Goal: Task Accomplishment & Management: Complete application form

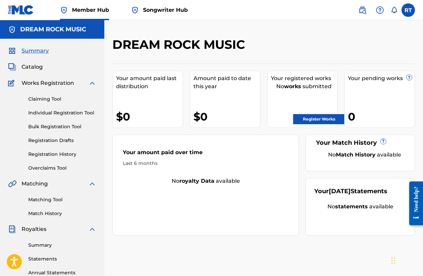
click at [35, 52] on span "Summary" at bounding box center [35, 51] width 27 height 8
click at [41, 101] on link "Claiming Tool" at bounding box center [62, 98] width 68 height 7
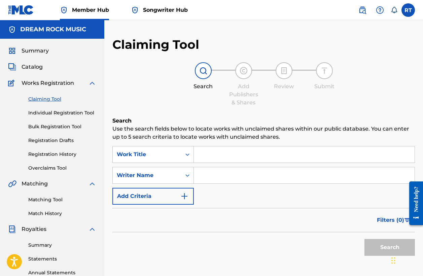
click at [211, 151] on input "Search Form" at bounding box center [304, 154] width 221 height 16
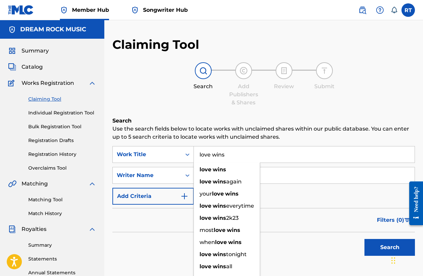
type input "love wins"
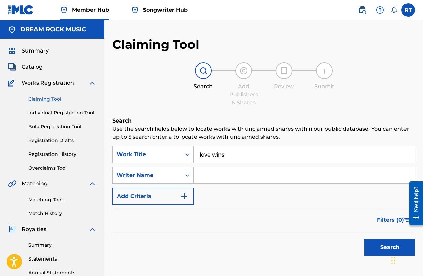
click at [301, 177] on input "Search Form" at bounding box center [304, 175] width 221 height 16
click at [389, 247] on button "Search" at bounding box center [389, 247] width 50 height 17
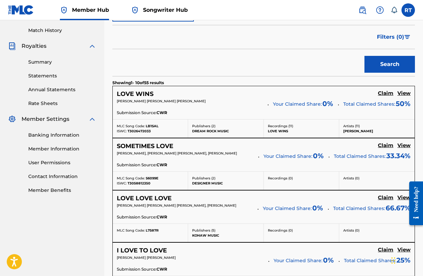
scroll to position [187, 0]
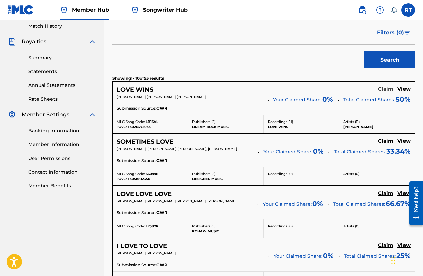
type input "[PERSON_NAME]"
click at [382, 87] on h5 "Claim" at bounding box center [385, 89] width 15 height 6
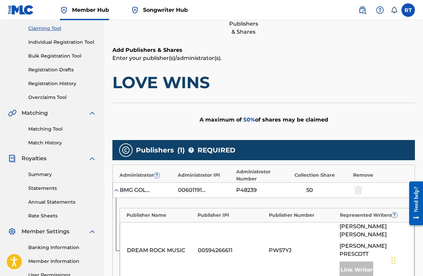
scroll to position [70, 0]
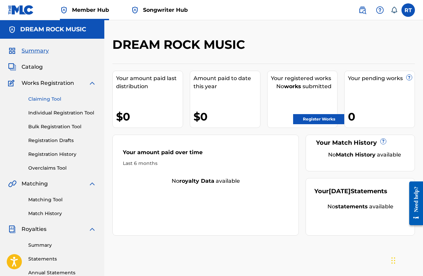
click at [57, 99] on link "Claiming Tool" at bounding box center [62, 98] width 68 height 7
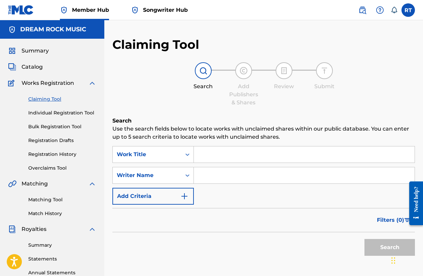
click at [208, 158] on input "Search Form" at bounding box center [304, 154] width 221 height 16
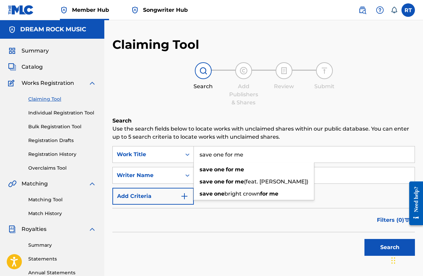
type input "save one for me"
click at [205, 119] on h6 "Search" at bounding box center [263, 121] width 302 height 8
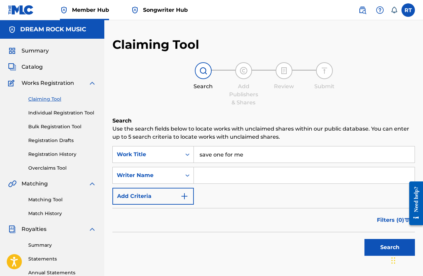
click at [205, 178] on input "Search Form" at bounding box center [304, 175] width 221 height 16
type input "[PERSON_NAME]"
click at [389, 247] on button "Search" at bounding box center [389, 247] width 50 height 17
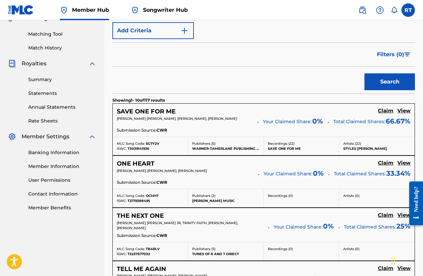
scroll to position [167, 0]
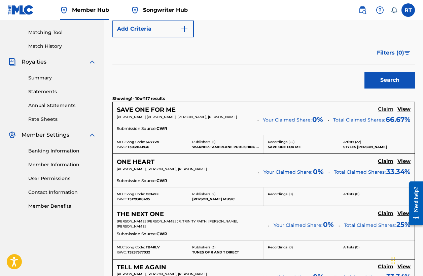
click at [383, 109] on h5 "Claim" at bounding box center [385, 109] width 15 height 6
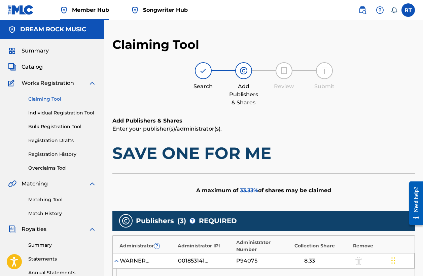
scroll to position [0, 0]
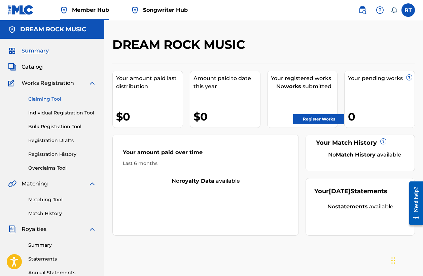
click at [46, 99] on link "Claiming Tool" at bounding box center [62, 98] width 68 height 7
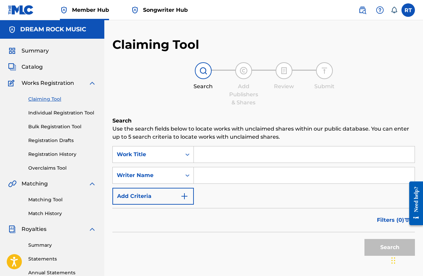
click at [206, 156] on input "Search Form" at bounding box center [304, 154] width 221 height 16
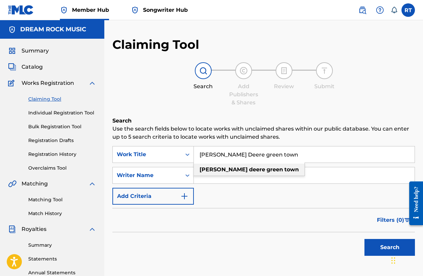
click at [266, 170] on strong "green" at bounding box center [274, 169] width 16 height 6
type input "[PERSON_NAME] deere green town"
click at [232, 172] on input "Search Form" at bounding box center [304, 175] width 221 height 16
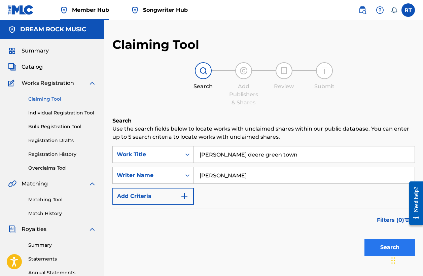
type input "[PERSON_NAME]"
click at [377, 245] on button "Search" at bounding box center [389, 247] width 50 height 17
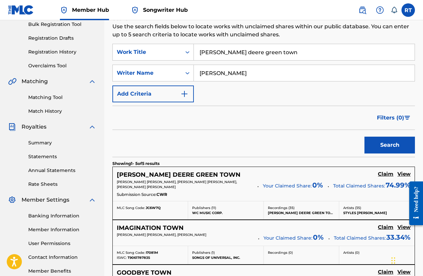
scroll to position [124, 0]
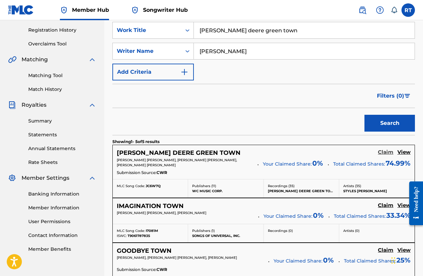
click at [384, 152] on h5 "Claim" at bounding box center [385, 152] width 15 height 6
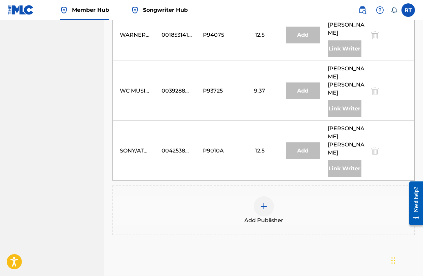
scroll to position [634, 0]
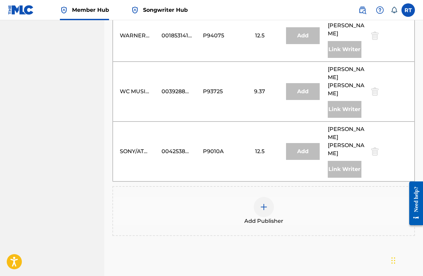
click at [265, 203] on img at bounding box center [264, 207] width 8 height 8
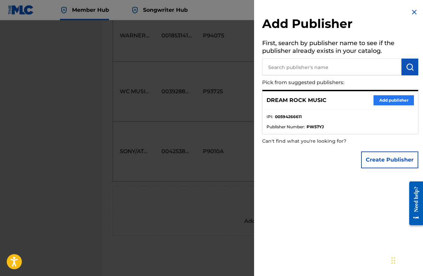
click at [386, 98] on button "Add publisher" at bounding box center [393, 100] width 40 height 10
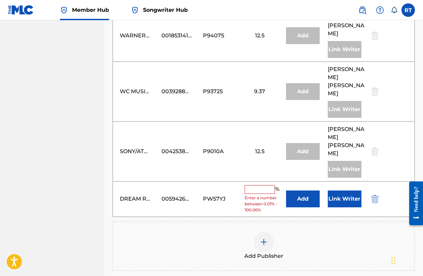
click at [263, 185] on input "text" at bounding box center [259, 189] width 30 height 9
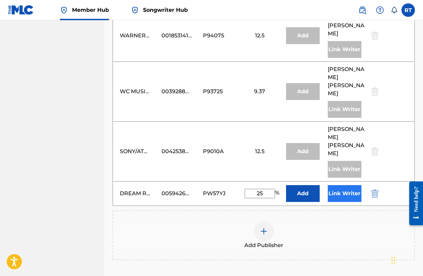
type input "25"
click at [345, 185] on button "Link Writer" at bounding box center [345, 193] width 34 height 17
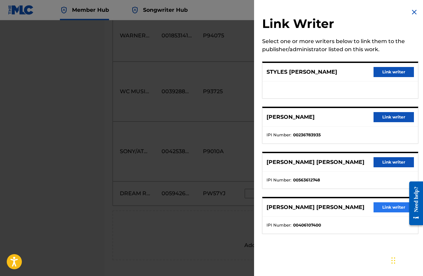
click at [391, 206] on button "Link writer" at bounding box center [393, 207] width 40 height 10
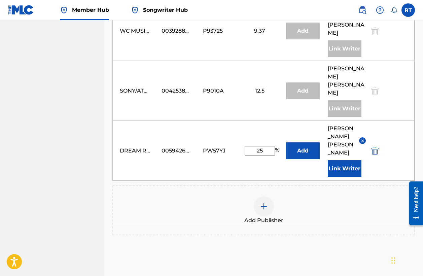
scroll to position [694, 0]
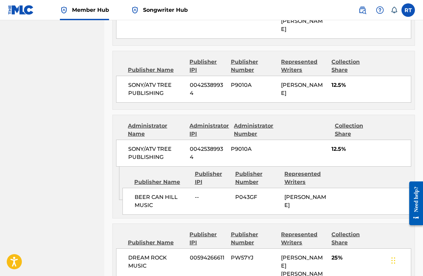
scroll to position [825, 0]
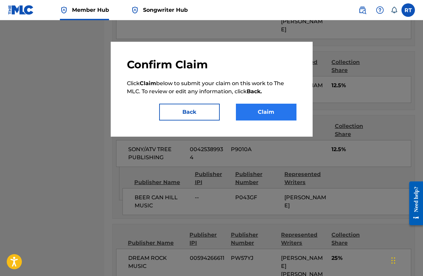
click at [254, 111] on button "Claim" at bounding box center [266, 112] width 61 height 17
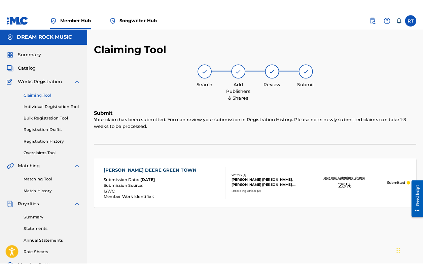
scroll to position [0, 0]
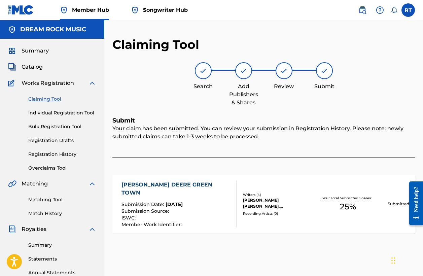
click at [45, 100] on link "Claiming Tool" at bounding box center [62, 98] width 68 height 7
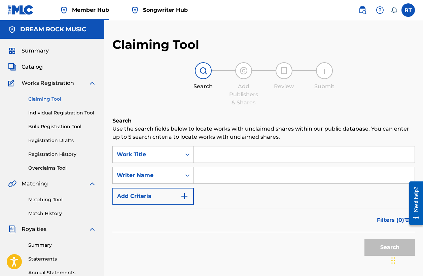
click at [206, 154] on input "Search Form" at bounding box center [304, 154] width 221 height 16
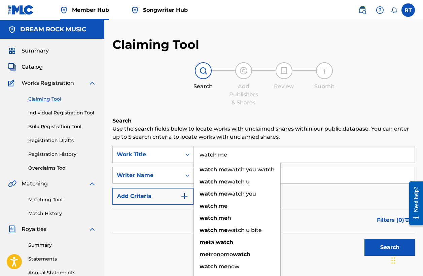
type input "watch me"
click at [303, 179] on input "Search Form" at bounding box center [304, 175] width 221 height 16
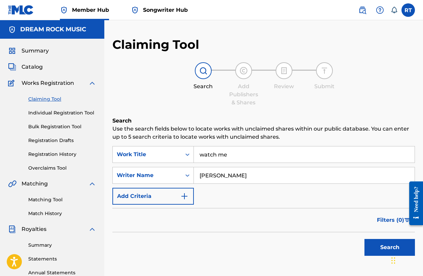
type input "[PERSON_NAME]"
drag, startPoint x: 303, startPoint y: 179, endPoint x: 379, endPoint y: 247, distance: 101.9
click at [379, 247] on button "Search" at bounding box center [389, 247] width 50 height 17
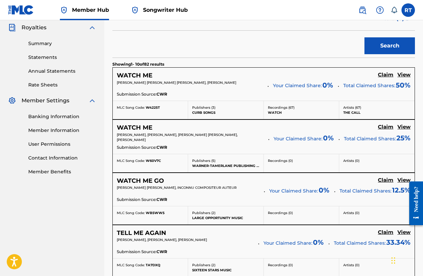
scroll to position [206, 0]
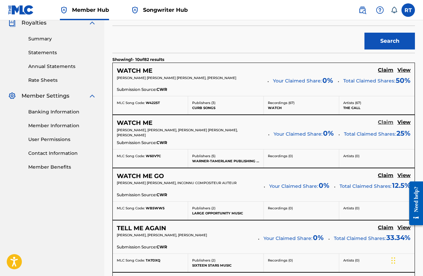
click at [385, 122] on h5 "Claim" at bounding box center [385, 122] width 15 height 6
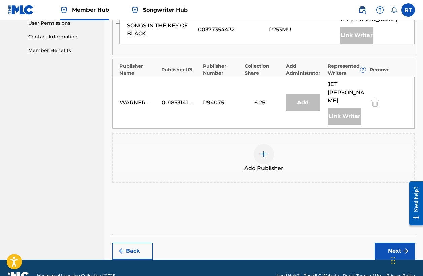
scroll to position [322, 0]
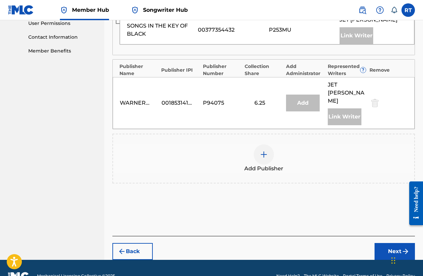
click at [266, 150] on img at bounding box center [264, 154] width 8 height 8
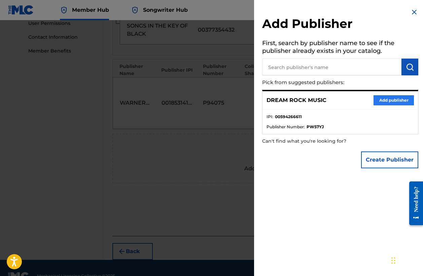
click at [381, 99] on button "Add publisher" at bounding box center [393, 100] width 40 height 10
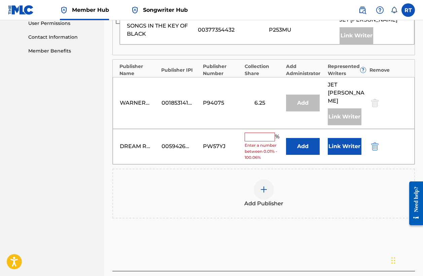
click at [266, 132] on input "text" at bounding box center [259, 136] width 30 height 9
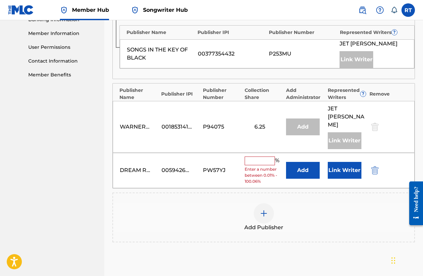
scroll to position [299, 0]
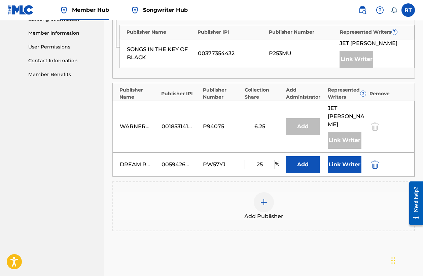
type input "25"
click at [375, 152] on div "DREAM ROCK MUSIC 00594266611 PW57YJ 25 % Add Link Writer" at bounding box center [264, 164] width 302 height 24
click at [375, 160] on img "submit" at bounding box center [374, 164] width 7 height 8
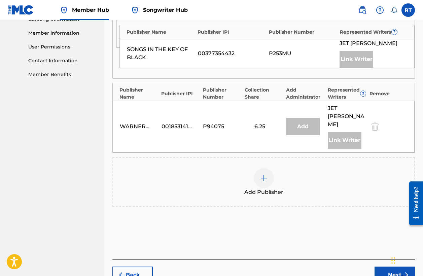
click at [261, 174] on img at bounding box center [264, 178] width 8 height 8
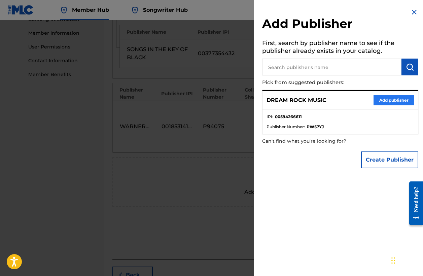
click at [386, 98] on button "Add publisher" at bounding box center [393, 100] width 40 height 10
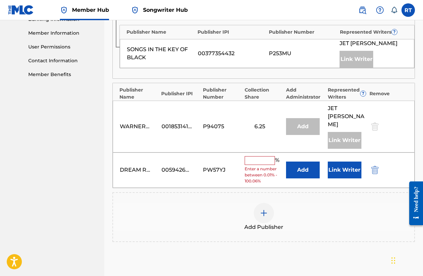
click at [262, 156] on input "text" at bounding box center [259, 160] width 30 height 9
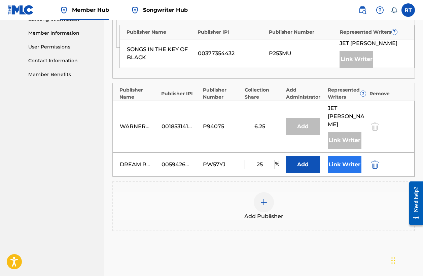
type input "25"
click at [342, 156] on button "Link Writer" at bounding box center [345, 164] width 34 height 17
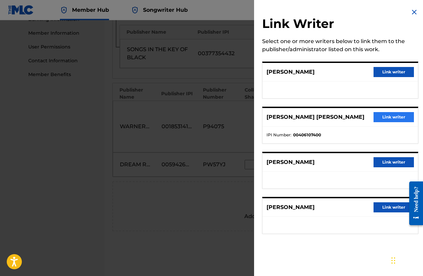
click at [388, 116] on button "Link writer" at bounding box center [393, 117] width 40 height 10
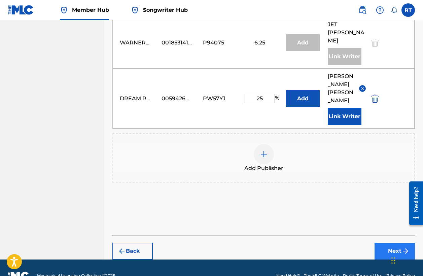
scroll to position [382, 0]
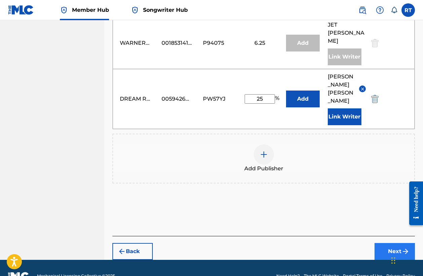
click at [388, 243] on button "Next" at bounding box center [394, 251] width 40 height 17
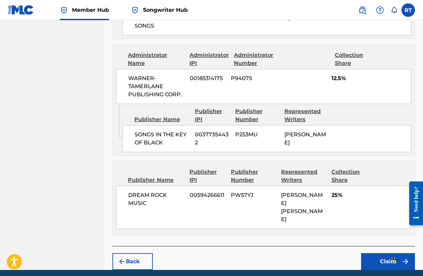
scroll to position [474, 0]
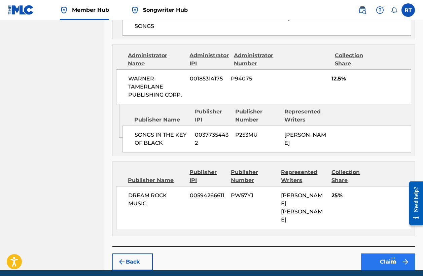
click at [379, 253] on button "Claim" at bounding box center [388, 261] width 54 height 17
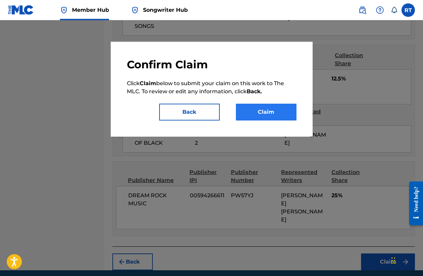
click at [270, 112] on button "Claim" at bounding box center [266, 112] width 61 height 17
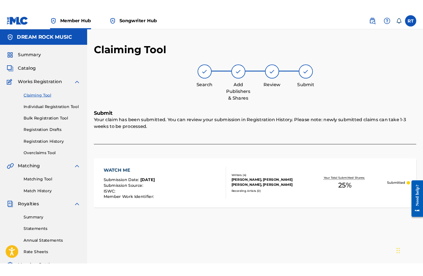
scroll to position [0, 0]
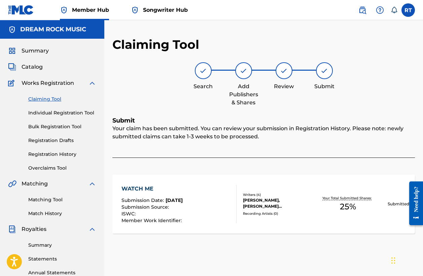
click at [45, 98] on link "Claiming Tool" at bounding box center [62, 98] width 68 height 7
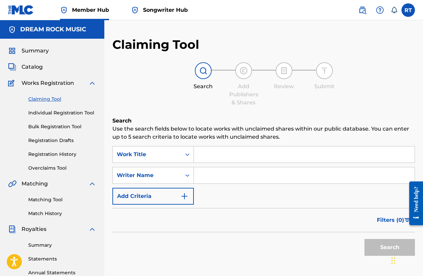
click at [232, 160] on input "Search Form" at bounding box center [304, 154] width 221 height 16
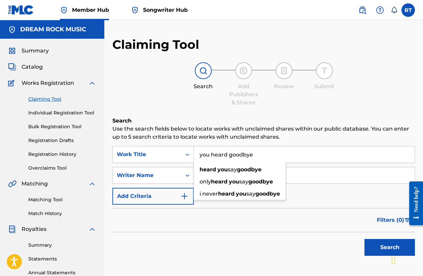
type input "you heard goodbye"
click at [389, 247] on button "Search" at bounding box center [389, 247] width 50 height 17
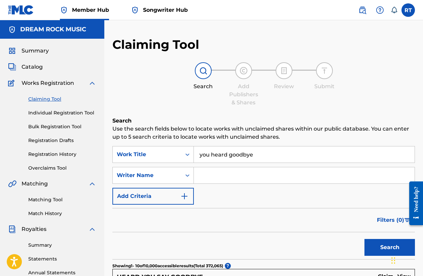
click at [215, 179] on input "Search Form" at bounding box center [304, 175] width 221 height 16
type input "[PERSON_NAME]"
click at [389, 247] on button "Search" at bounding box center [389, 247] width 50 height 17
drag, startPoint x: 253, startPoint y: 174, endPoint x: 137, endPoint y: 174, distance: 116.0
click at [137, 174] on div "SearchWithCriteriaf5f8234d-2364-4dce-b102-021ac10ecc76 Writer Name [PERSON_NAME]" at bounding box center [263, 175] width 302 height 17
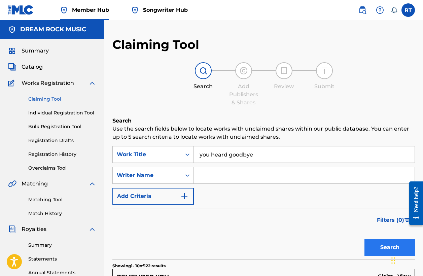
click at [375, 246] on button "Search" at bounding box center [389, 247] width 50 height 17
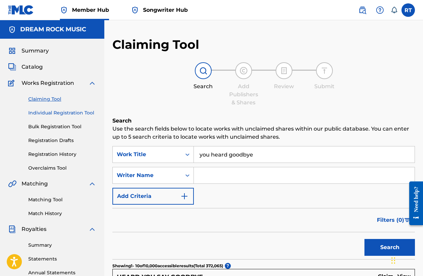
click at [60, 112] on link "Individual Registration Tool" at bounding box center [62, 112] width 68 height 7
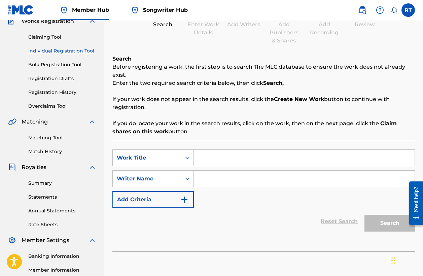
scroll to position [100, 0]
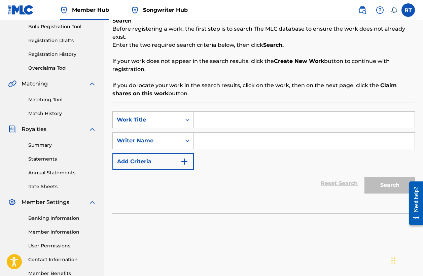
click at [227, 118] on input "Search Form" at bounding box center [304, 120] width 221 height 16
type input "You Heard Goodbye"
click at [215, 147] on input "Search Form" at bounding box center [304, 140] width 221 height 16
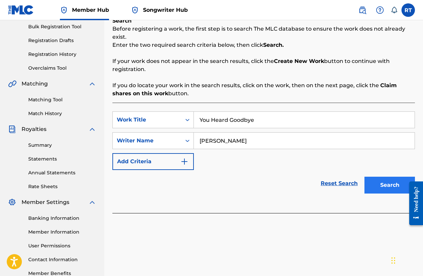
type input "[PERSON_NAME]"
click at [390, 188] on button "Search" at bounding box center [389, 185] width 50 height 17
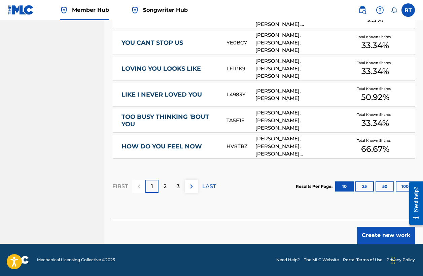
scroll to position [441, 0]
click at [380, 232] on button "Create new work" at bounding box center [386, 235] width 58 height 17
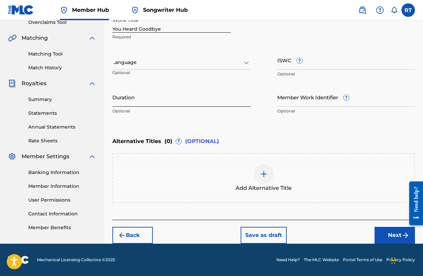
click at [146, 99] on input "Duration" at bounding box center [181, 96] width 138 height 19
type input "03:15"
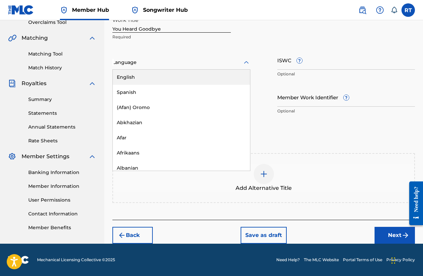
click at [246, 62] on icon at bounding box center [246, 63] width 8 height 8
click at [225, 75] on div "English" at bounding box center [181, 77] width 137 height 15
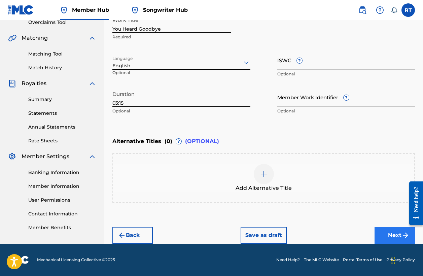
click at [386, 233] on button "Next" at bounding box center [394, 235] width 40 height 17
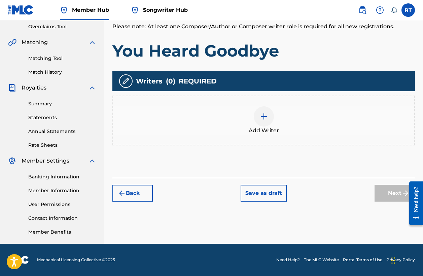
scroll to position [141, 0]
click at [267, 118] on img at bounding box center [264, 116] width 8 height 8
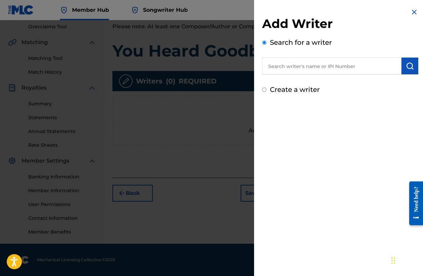
click at [296, 69] on input "text" at bounding box center [331, 65] width 139 height 17
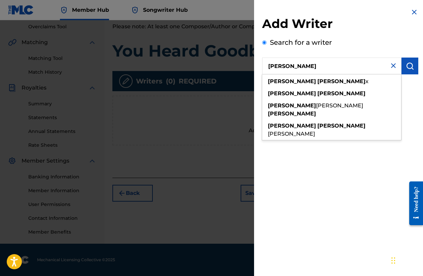
click at [288, 65] on input "[PERSON_NAME]" at bounding box center [331, 65] width 139 height 17
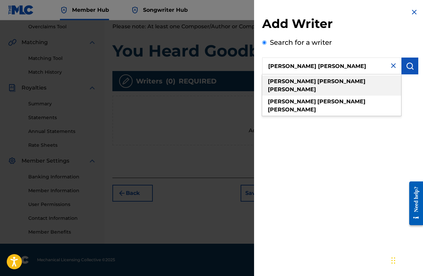
click at [317, 80] on strong "[PERSON_NAME]" at bounding box center [341, 81] width 48 height 6
type input "[PERSON_NAME] [PERSON_NAME]"
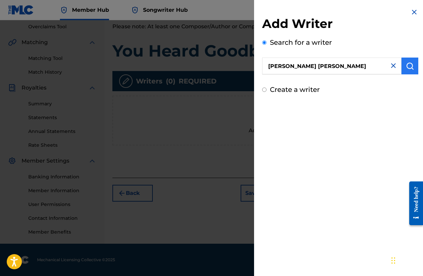
click at [407, 69] on img "submit" at bounding box center [410, 66] width 8 height 8
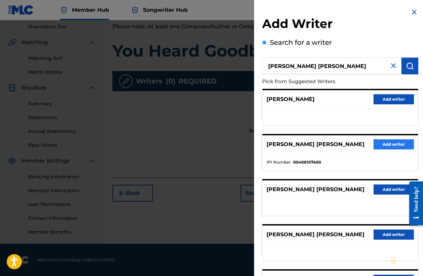
click at [385, 144] on button "Add writer" at bounding box center [393, 144] width 40 height 10
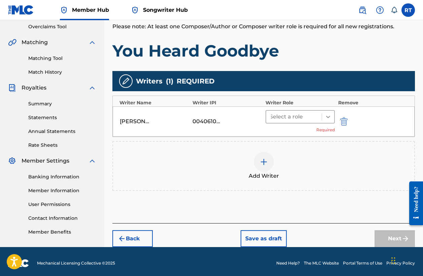
click at [329, 116] on icon at bounding box center [328, 117] width 4 height 2
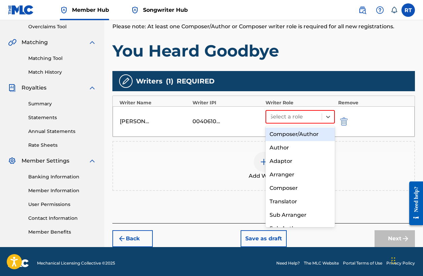
click at [313, 134] on div "Composer/Author" at bounding box center [299, 133] width 69 height 13
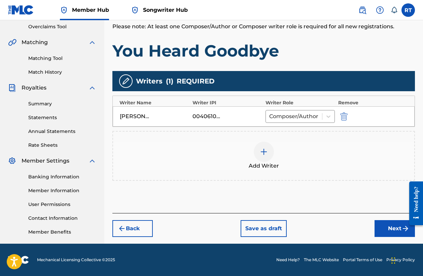
click at [267, 149] on img at bounding box center [264, 152] width 8 height 8
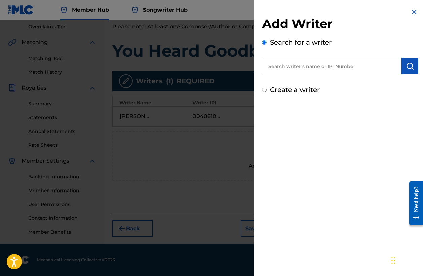
click at [293, 66] on input "text" at bounding box center [331, 65] width 139 height 17
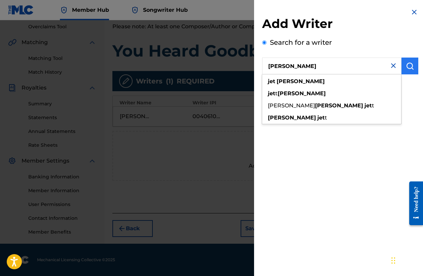
click at [406, 67] on img "submit" at bounding box center [410, 66] width 8 height 8
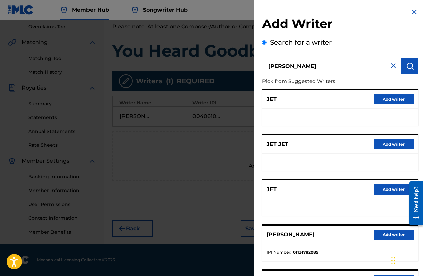
scroll to position [0, 0]
drag, startPoint x: 303, startPoint y: 70, endPoint x: 215, endPoint y: 59, distance: 88.8
click at [216, 60] on div "Add Writer Search for a writer [PERSON_NAME] Pick from Suggested Writers JET Ad…" at bounding box center [211, 148] width 423 height 256
click at [406, 63] on img "submit" at bounding box center [410, 66] width 8 height 8
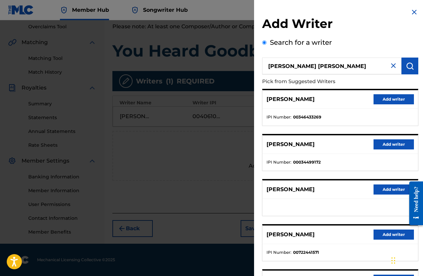
drag, startPoint x: 340, startPoint y: 67, endPoint x: 239, endPoint y: 59, distance: 101.2
click at [239, 59] on div "Add Writer Search for a writer [PERSON_NAME] [PERSON_NAME] Pick from Suggested …" at bounding box center [211, 148] width 423 height 256
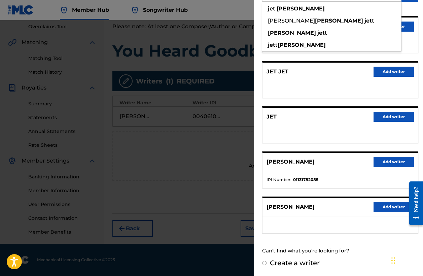
scroll to position [72, 0]
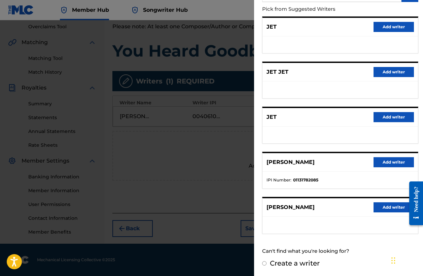
click at [325, 81] on div "JET JET Add writer" at bounding box center [339, 72] width 155 height 18
click at [240, 13] on nav "Member Hub Songwriter Hub RT RT Rachel Thibodeau [EMAIL_ADDRESS][PERSON_NAME][D…" at bounding box center [211, 10] width 423 height 20
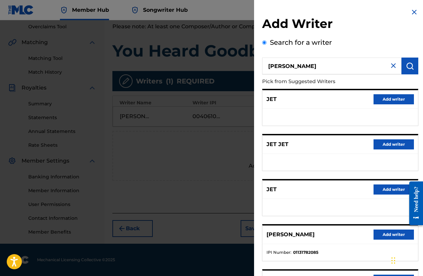
scroll to position [0, 0]
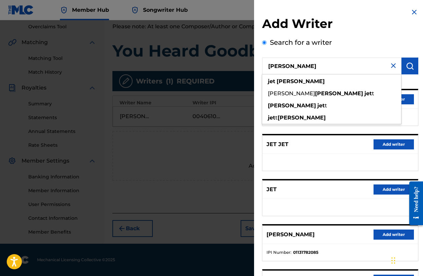
drag, startPoint x: 306, startPoint y: 64, endPoint x: 218, endPoint y: 65, distance: 88.4
click at [218, 65] on div "Add Writer Search for a writer [PERSON_NAME] jet [PERSON_NAME] [PERSON_NAME] je…" at bounding box center [211, 148] width 423 height 256
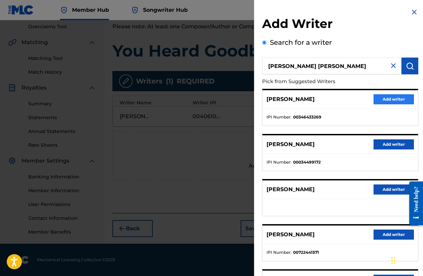
type input "[PERSON_NAME] [PERSON_NAME]"
click at [389, 98] on button "Add writer" at bounding box center [393, 99] width 40 height 10
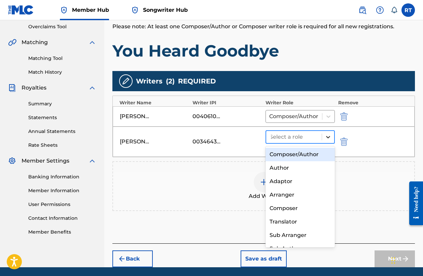
click at [326, 139] on icon at bounding box center [327, 136] width 7 height 7
click at [312, 154] on div "Composer/Author" at bounding box center [299, 154] width 69 height 13
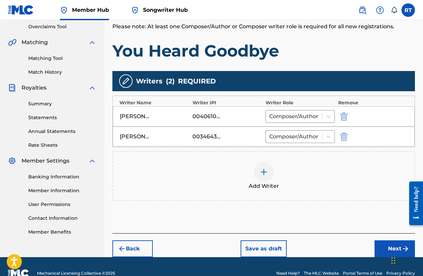
click at [267, 171] on img at bounding box center [264, 172] width 8 height 8
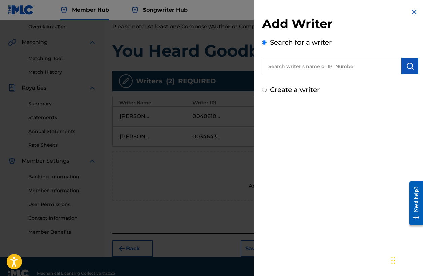
click at [279, 70] on input "text" at bounding box center [331, 65] width 139 height 17
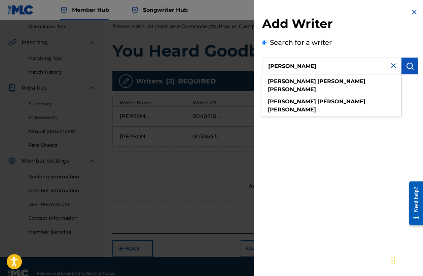
drag, startPoint x: 279, startPoint y: 70, endPoint x: 282, endPoint y: 83, distance: 13.8
click at [282, 83] on strong "[PERSON_NAME]" at bounding box center [292, 81] width 48 height 6
type input "[PERSON_NAME]"
click at [408, 67] on img "submit" at bounding box center [410, 66] width 8 height 8
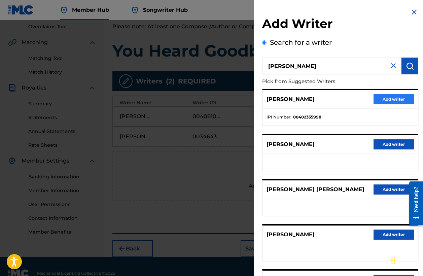
click at [374, 101] on button "Add writer" at bounding box center [393, 99] width 40 height 10
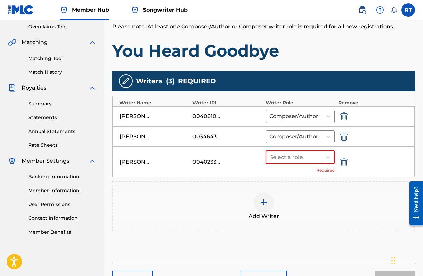
click at [262, 202] on img at bounding box center [264, 202] width 8 height 8
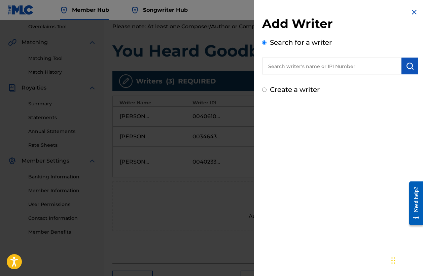
click at [273, 68] on input "text" at bounding box center [331, 65] width 139 height 17
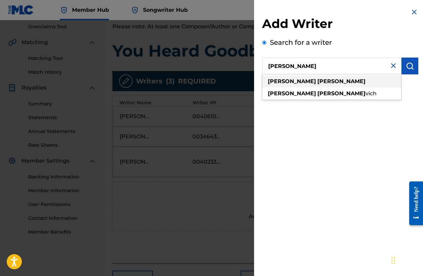
click at [316, 82] on span at bounding box center [316, 81] width 1 height 6
type input "[PERSON_NAME]"
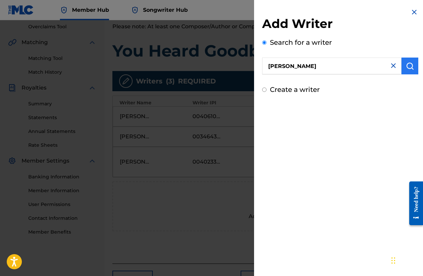
click at [406, 69] on img "submit" at bounding box center [410, 66] width 8 height 8
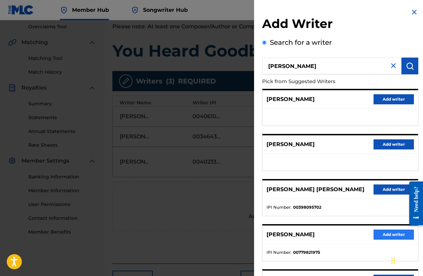
click at [384, 237] on button "Add writer" at bounding box center [393, 234] width 40 height 10
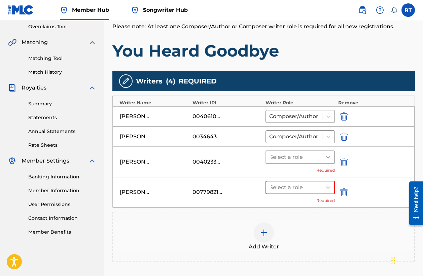
click at [324, 159] on icon at bounding box center [327, 157] width 7 height 7
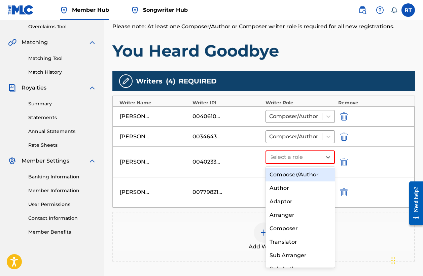
click at [314, 174] on div "Composer/Author" at bounding box center [299, 174] width 69 height 13
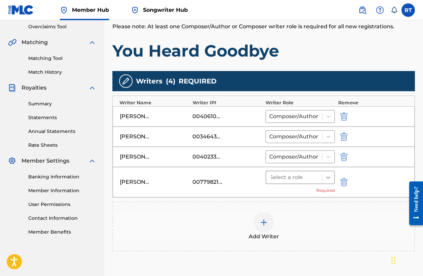
click at [325, 177] on icon at bounding box center [327, 177] width 7 height 7
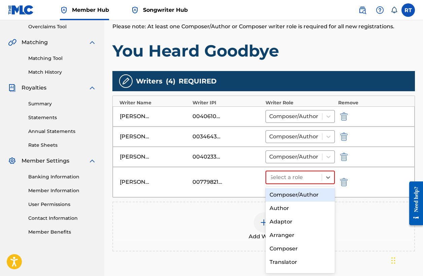
click at [312, 196] on div "Composer/Author" at bounding box center [299, 194] width 69 height 13
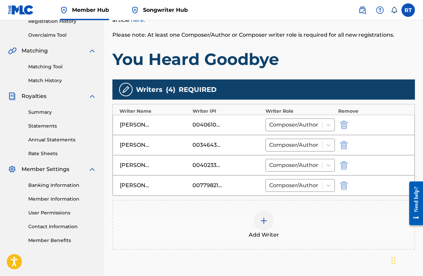
scroll to position [130, 0]
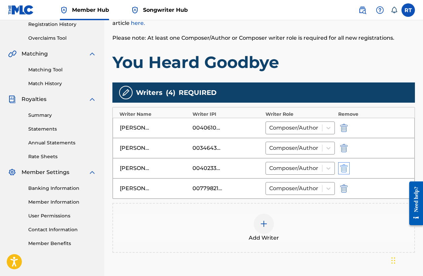
click at [347, 167] on img "submit" at bounding box center [343, 168] width 7 height 8
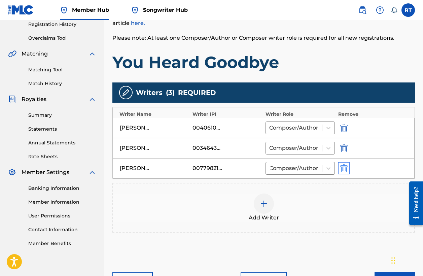
click at [345, 167] on img "submit" at bounding box center [343, 168] width 7 height 8
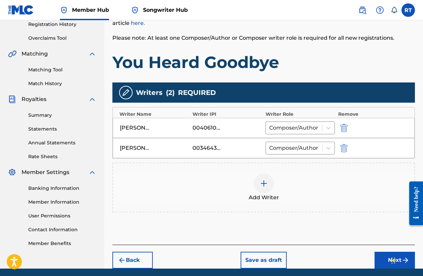
click at [262, 184] on img at bounding box center [264, 183] width 8 height 8
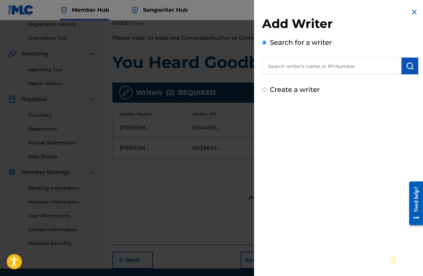
click at [274, 66] on input "text" at bounding box center [331, 65] width 139 height 17
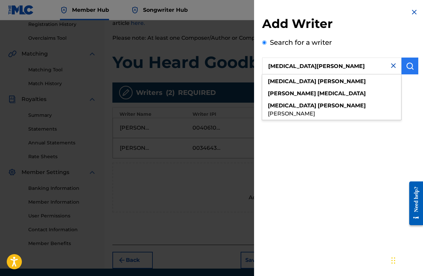
type input "[MEDICAL_DATA][PERSON_NAME]"
click at [408, 68] on img "submit" at bounding box center [410, 66] width 8 height 8
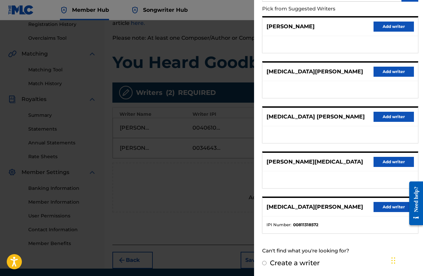
scroll to position [72, 0]
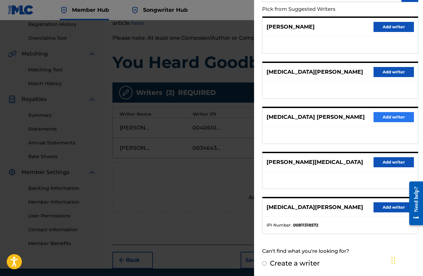
click at [388, 117] on button "Add writer" at bounding box center [393, 117] width 40 height 10
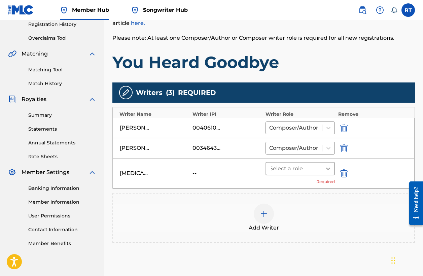
click at [330, 165] on icon at bounding box center [327, 168] width 7 height 7
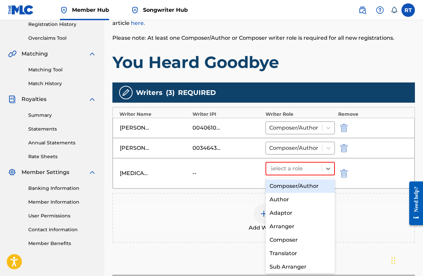
click at [313, 186] on div "Composer/Author" at bounding box center [299, 185] width 69 height 13
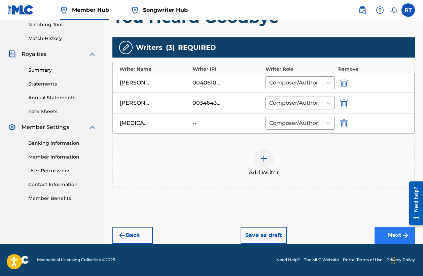
scroll to position [175, 0]
click at [383, 234] on button "Next" at bounding box center [394, 235] width 40 height 17
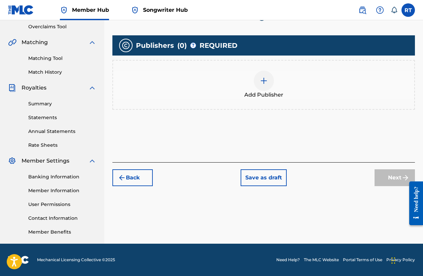
scroll to position [141, 0]
click at [262, 81] on img at bounding box center [264, 81] width 8 height 8
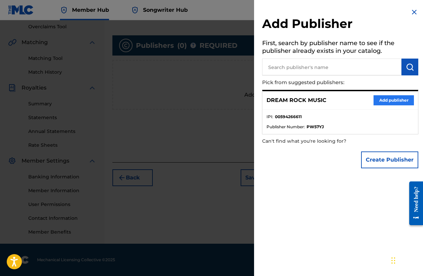
click at [377, 102] on button "Add publisher" at bounding box center [393, 100] width 40 height 10
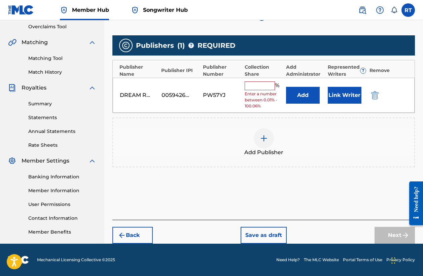
click at [254, 85] on input "text" at bounding box center [259, 85] width 30 height 9
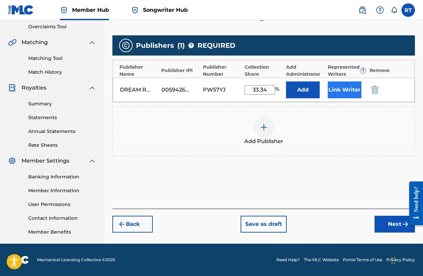
type input "33.34"
click at [342, 90] on button "Link Writer" at bounding box center [345, 89] width 34 height 17
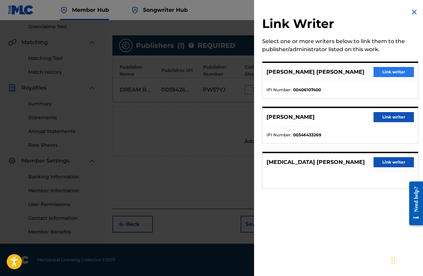
click at [391, 72] on button "Link writer" at bounding box center [393, 72] width 40 height 10
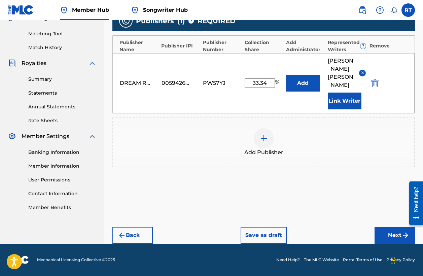
scroll to position [166, 0]
click at [389, 232] on button "Next" at bounding box center [394, 235] width 40 height 17
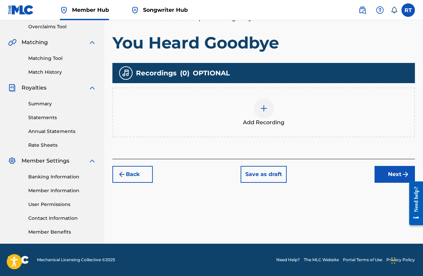
scroll to position [141, 0]
click at [261, 111] on img at bounding box center [264, 108] width 8 height 8
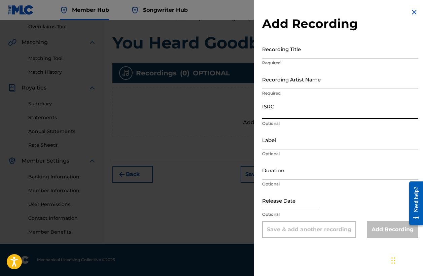
click at [269, 108] on input "ISRC" at bounding box center [340, 109] width 156 height 19
type input "TCAJV2597375"
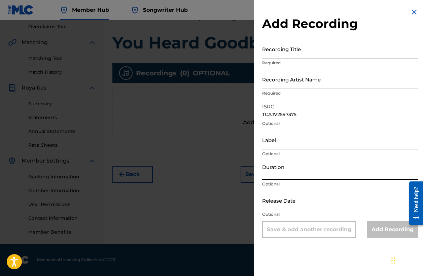
click at [295, 170] on input "Duration" at bounding box center [340, 169] width 156 height 19
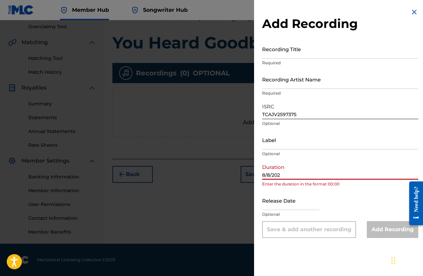
type input "[DATE]"
drag, startPoint x: 290, startPoint y: 174, endPoint x: 245, endPoint y: 172, distance: 44.4
click at [245, 172] on div "Add Recording Recording Title Required Recording Artist Name Required ISRC TCAJ…" at bounding box center [211, 148] width 423 height 256
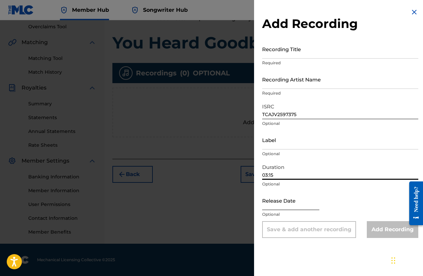
type input "03:15"
click at [273, 203] on input "text" at bounding box center [290, 200] width 57 height 19
select select "8"
select select "2025"
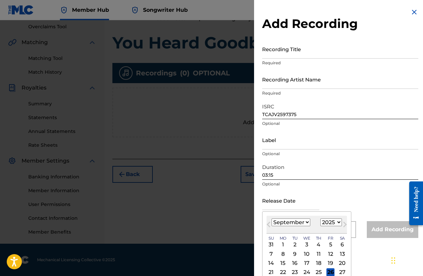
select select "7"
click at [326, 253] on div "8" at bounding box center [330, 253] width 8 height 8
type input "[DATE]"
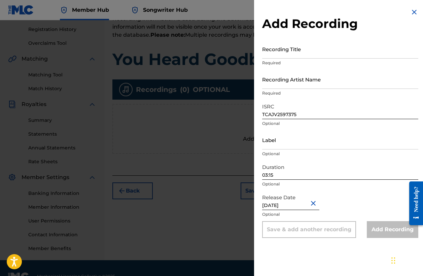
scroll to position [122, 0]
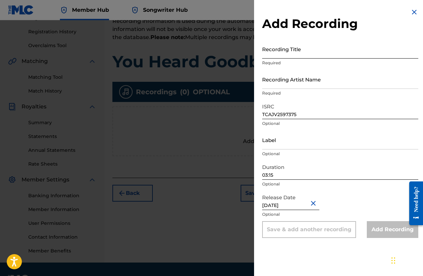
click at [301, 51] on input "Recording Title" at bounding box center [340, 48] width 156 height 19
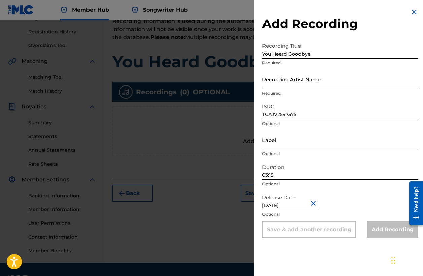
type input "You Heard Goodbye"
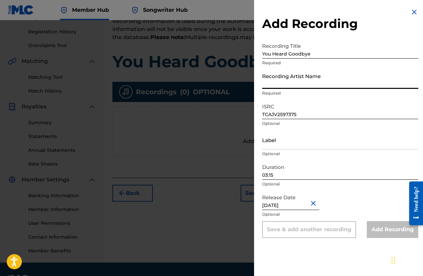
click at [314, 76] on input "Recording Artist Name" at bounding box center [340, 79] width 156 height 19
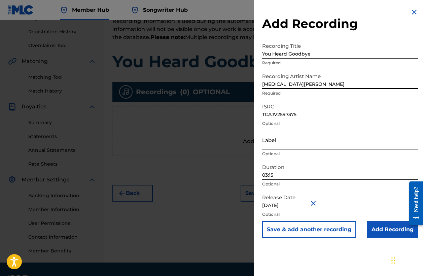
type input "[MEDICAL_DATA][PERSON_NAME]"
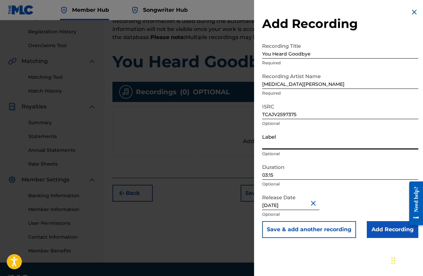
click at [385, 134] on input "Label" at bounding box center [340, 139] width 156 height 19
click at [384, 230] on input "Add Recording" at bounding box center [392, 229] width 51 height 17
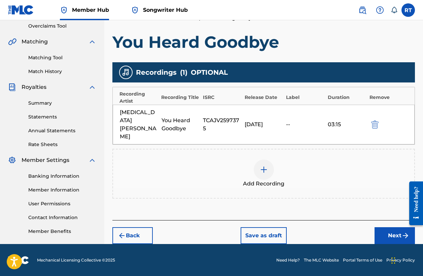
scroll to position [141, 0]
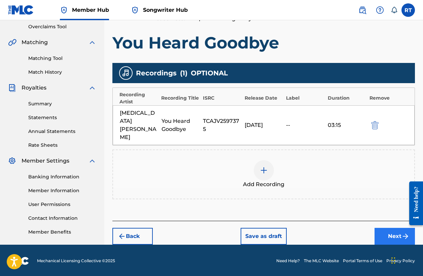
click at [388, 228] on button "Next" at bounding box center [394, 236] width 40 height 17
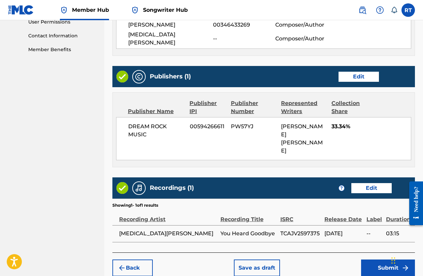
scroll to position [323, 0]
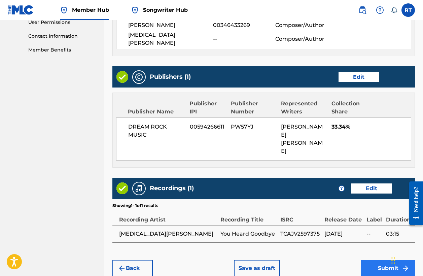
click at [386, 260] on button "Submit" at bounding box center [388, 268] width 54 height 17
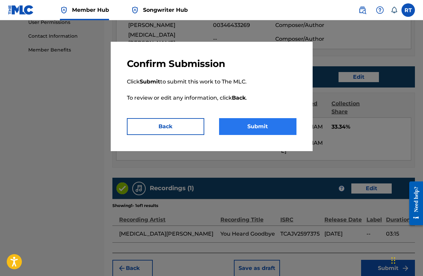
click at [260, 129] on button "Submit" at bounding box center [257, 126] width 77 height 17
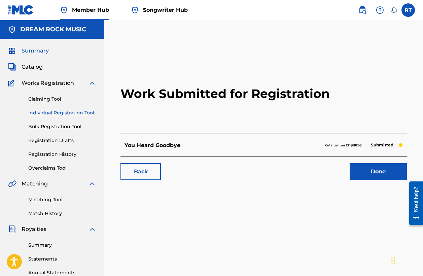
click at [38, 50] on span "Summary" at bounding box center [35, 51] width 27 height 8
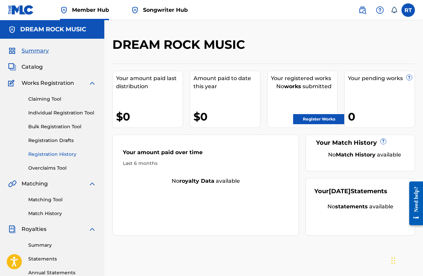
click at [58, 153] on link "Registration History" at bounding box center [62, 154] width 68 height 7
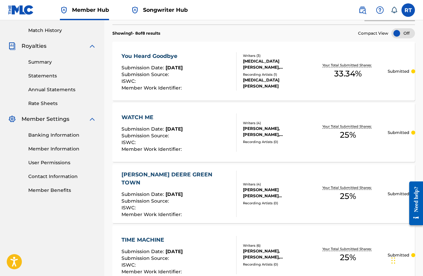
scroll to position [182, 0]
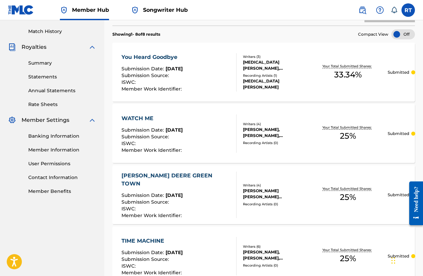
click at [219, 125] on div "WATCH ME Submission Date : [DATE] Submission Source : ISWC : Member Work Identi…" at bounding box center [178, 133] width 115 height 38
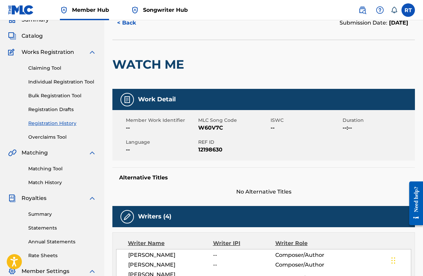
scroll to position [29, 0]
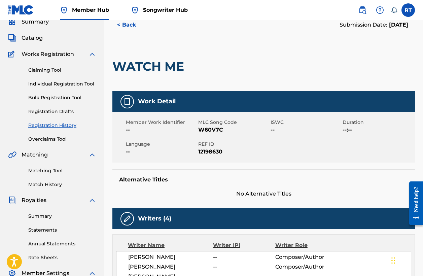
click at [66, 124] on link "Registration History" at bounding box center [62, 125] width 68 height 7
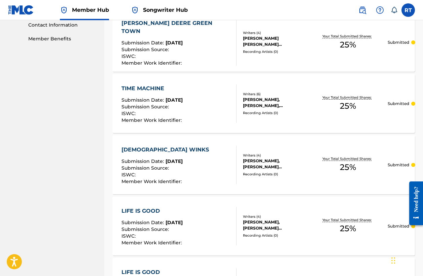
scroll to position [357, 0]
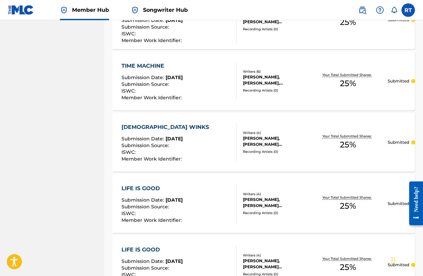
click at [318, 130] on div "[DEMOGRAPHIC_DATA] WINKS Submission Date : [DATE] Submission Source : ISWC : Me…" at bounding box center [263, 142] width 302 height 59
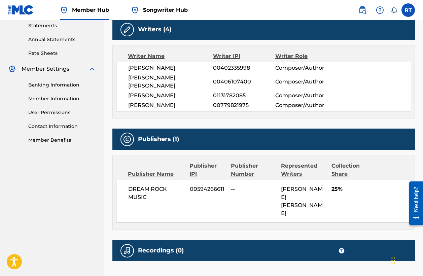
scroll to position [236, 0]
